Goal: Find specific page/section: Find specific page/section

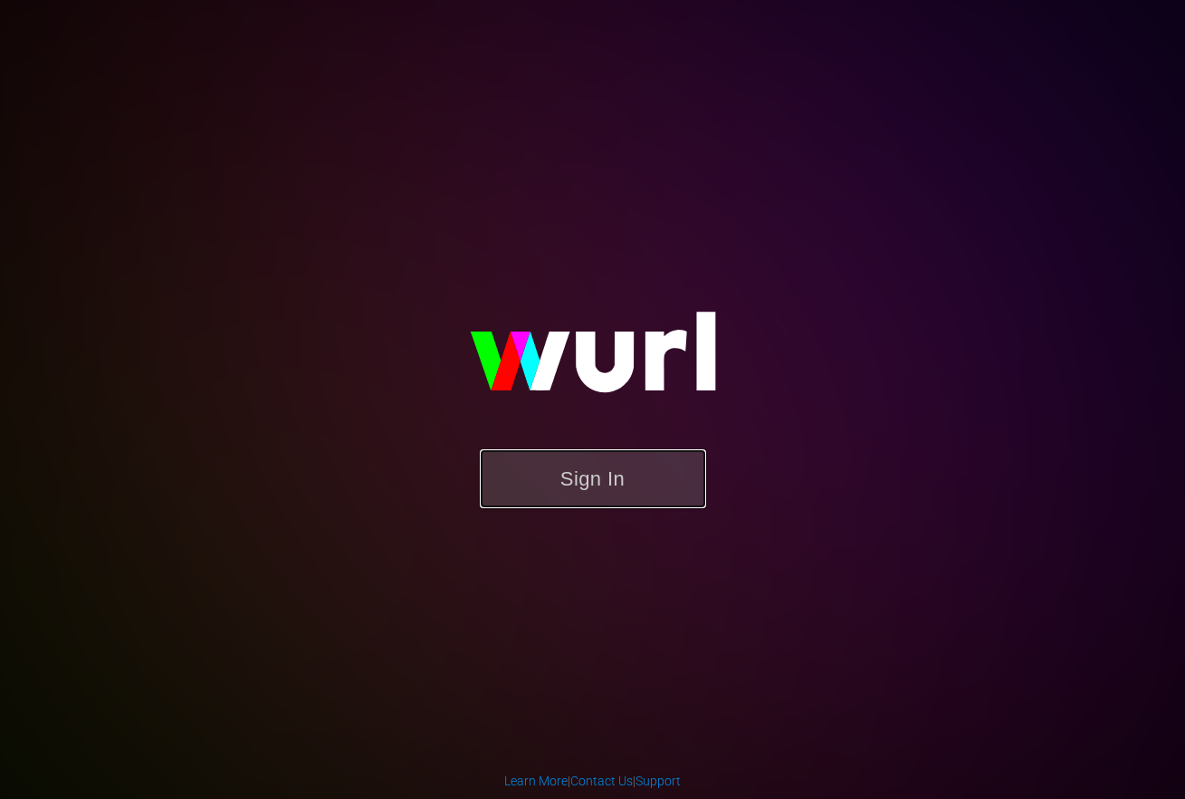
click at [563, 476] on button "Sign In" at bounding box center [593, 478] width 226 height 59
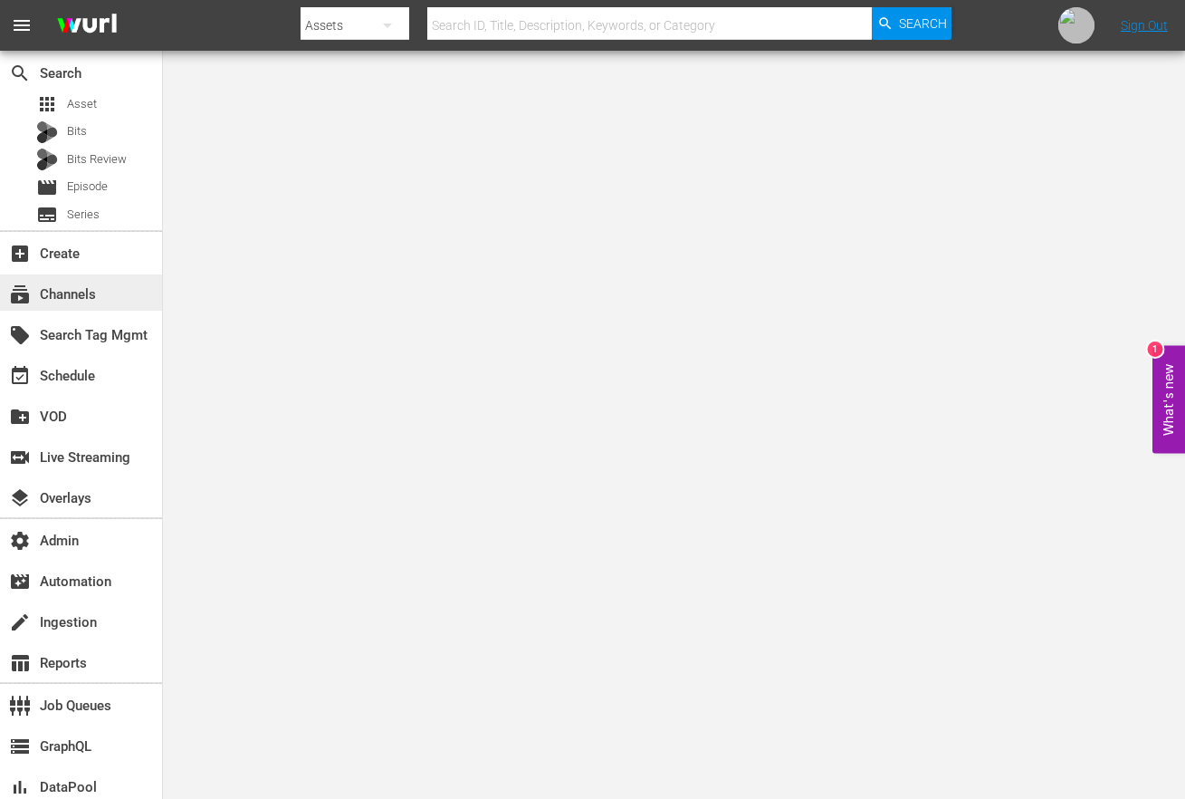
click at [87, 292] on div "subscriptions Channels" at bounding box center [50, 291] width 101 height 16
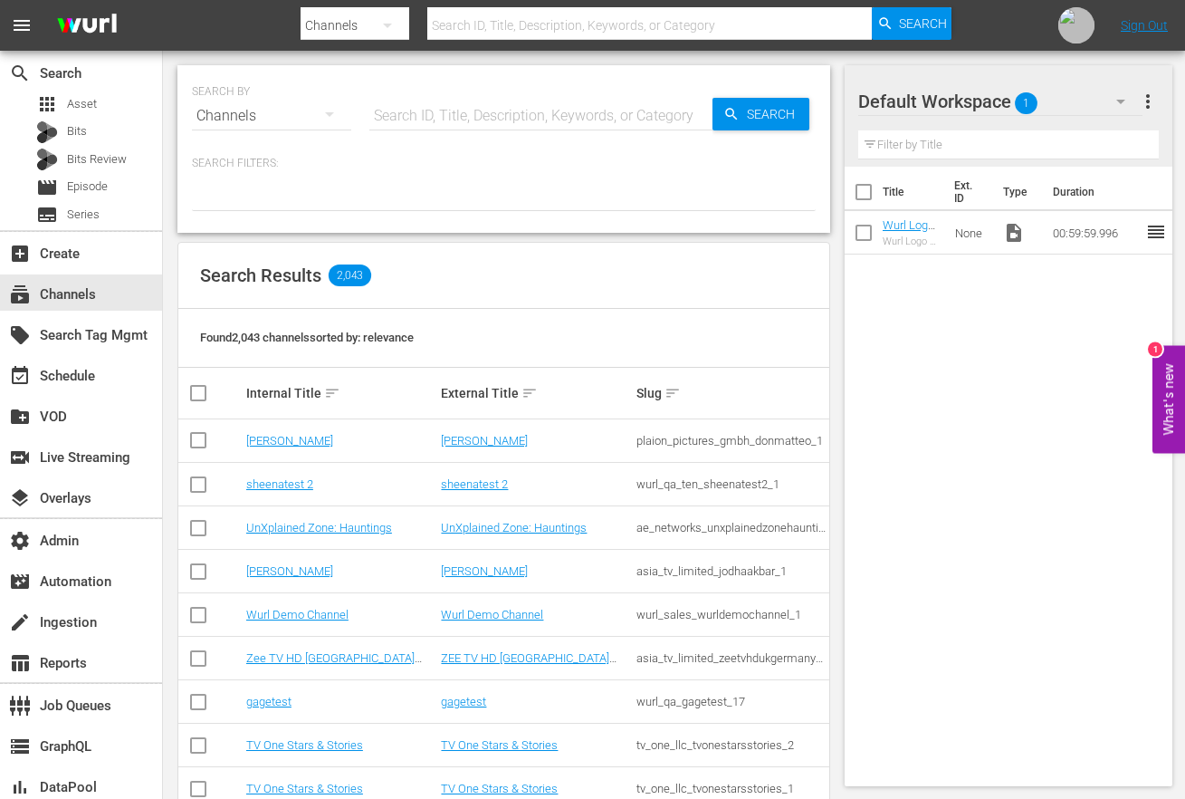
click at [440, 116] on input "text" at bounding box center [540, 115] width 343 height 43
paste input "sysdata_s_p_a_fifa_9."
type input "sysdata_s_p_a_fifa_9"
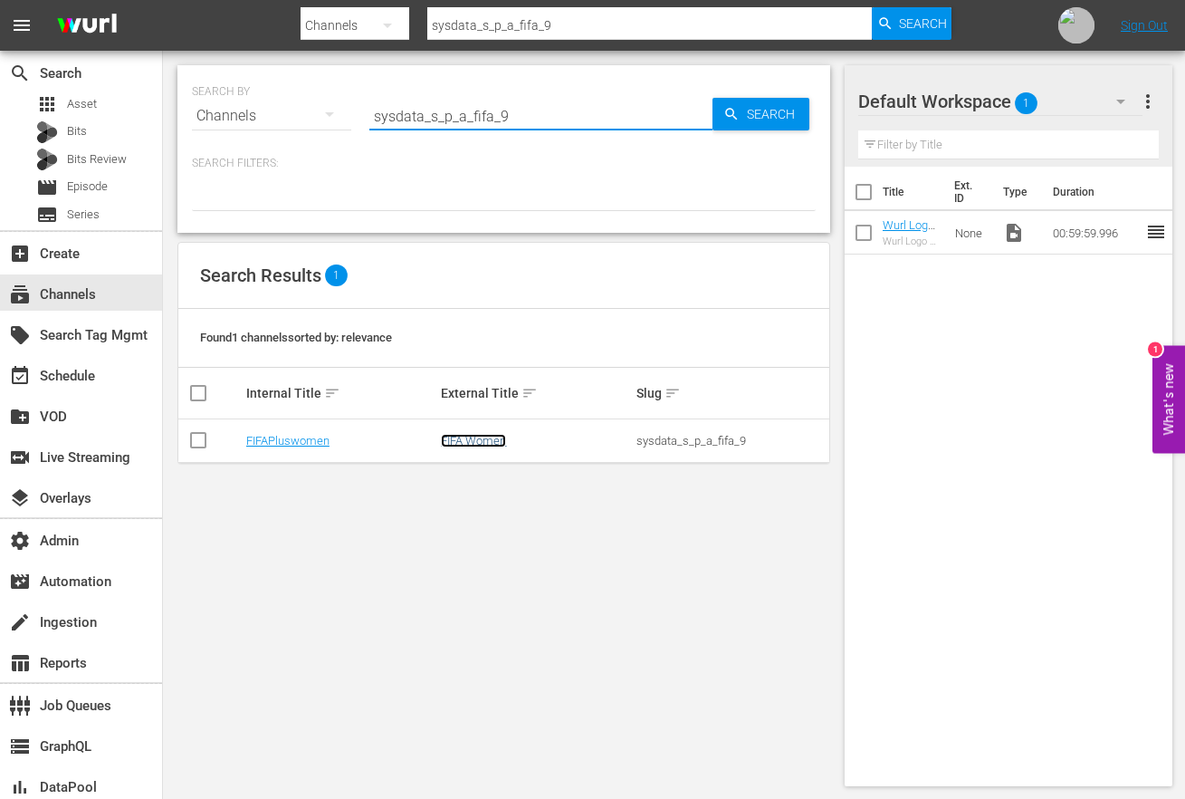
click at [469, 444] on link "FIFA Women" at bounding box center [473, 441] width 65 height 14
